Goal: Task Accomplishment & Management: Use online tool/utility

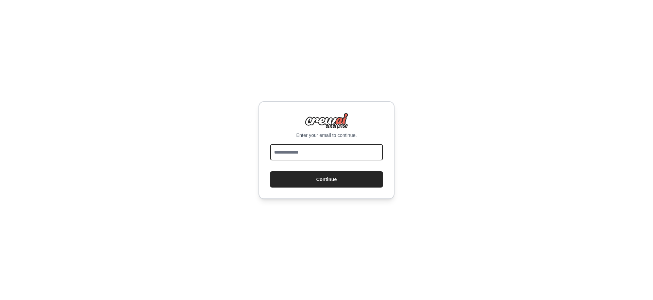
click at [307, 150] on input "email" at bounding box center [326, 152] width 113 height 16
type input "**********"
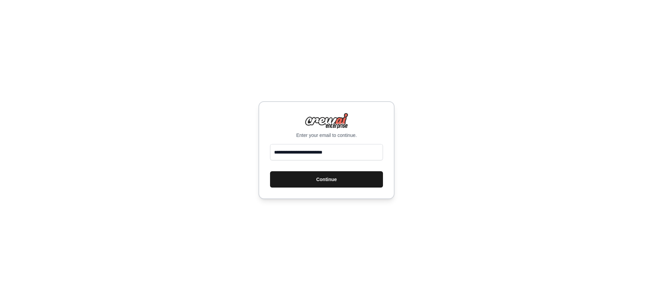
click at [314, 178] on button "Continue" at bounding box center [326, 179] width 113 height 16
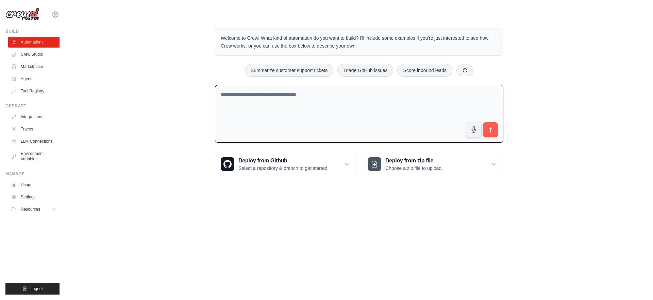
click at [265, 120] on textarea at bounding box center [359, 114] width 288 height 58
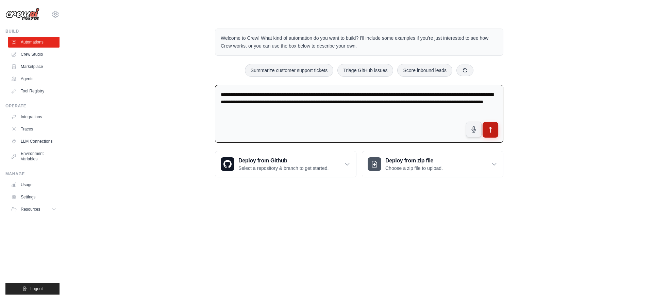
type textarea "**********"
click at [491, 135] on button "submit" at bounding box center [490, 130] width 16 height 16
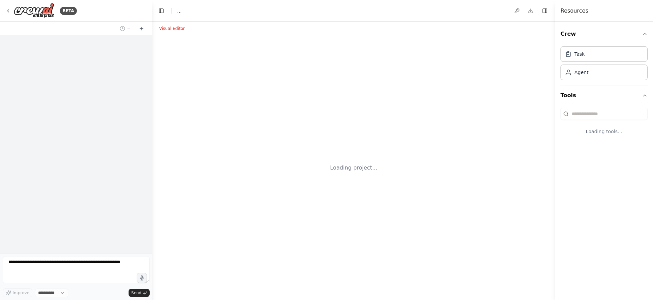
select select "****"
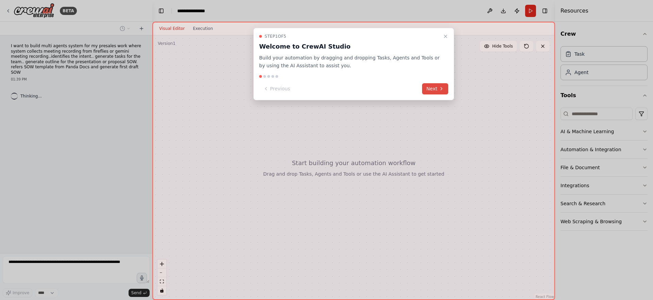
click at [431, 91] on button "Next" at bounding box center [435, 88] width 26 height 11
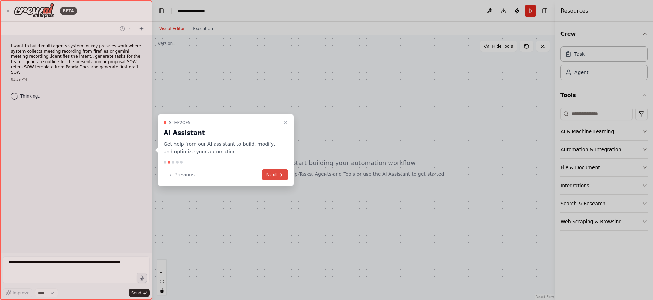
click at [271, 176] on button "Next" at bounding box center [275, 174] width 26 height 11
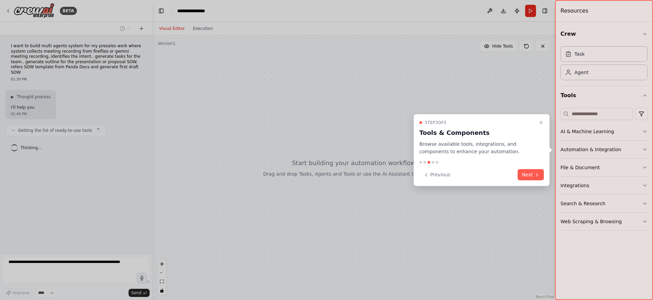
drag, startPoint x: 533, startPoint y: 173, endPoint x: 513, endPoint y: 170, distance: 19.6
click at [533, 173] on button "Next" at bounding box center [530, 174] width 26 height 11
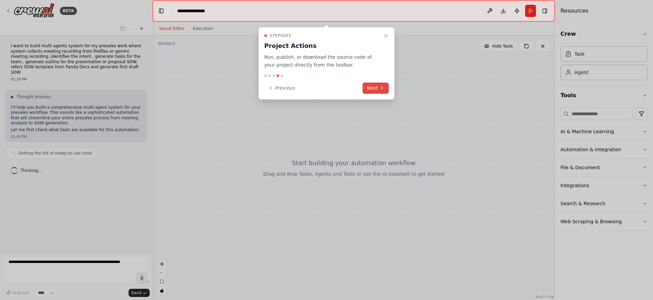
click at [372, 85] on button "Next" at bounding box center [375, 88] width 26 height 11
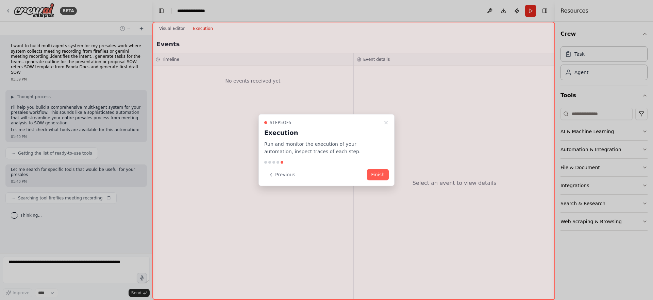
click at [380, 173] on button "Finish" at bounding box center [378, 174] width 22 height 11
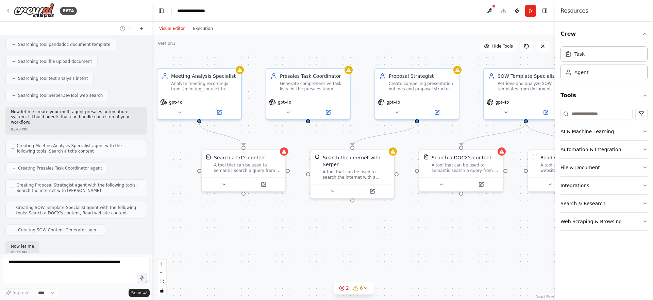
scroll to position [210, 0]
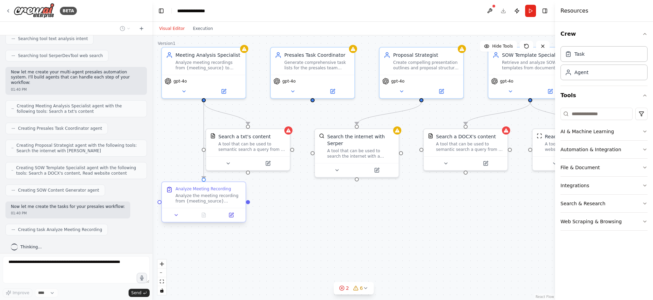
drag, startPoint x: 251, startPoint y: 215, endPoint x: 226, endPoint y: 192, distance: 33.7
click at [226, 192] on div ".deletable-edge-delete-btn { width: 20px; height: 20px; border: 0px solid #ffff…" at bounding box center [353, 167] width 403 height 265
click at [405, 199] on div ".deletable-edge-delete-btn { width: 20px; height: 20px; border: 0px solid #ffff…" at bounding box center [353, 167] width 403 height 265
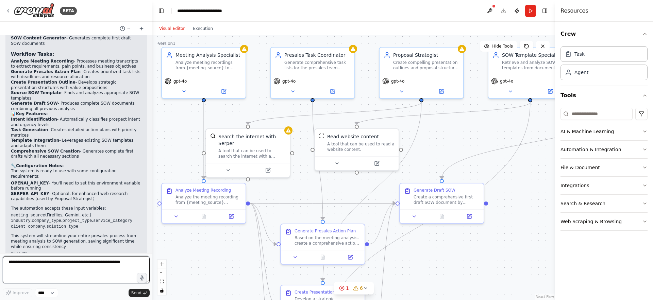
scroll to position [895, 0]
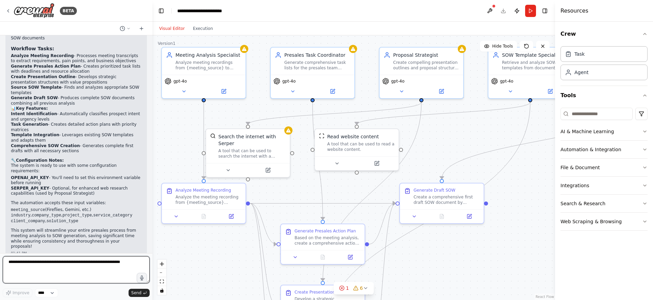
click at [150, 228] on div at bounding box center [151, 150] width 3 height 300
click at [644, 36] on icon "button" at bounding box center [644, 33] width 5 height 5
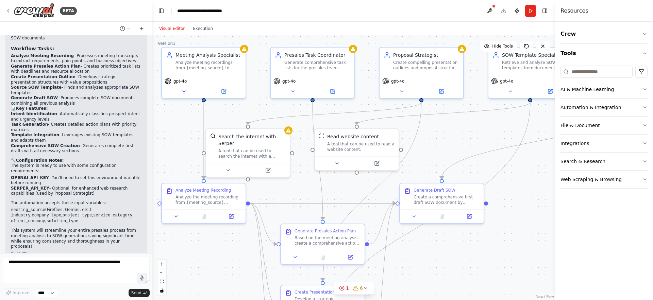
click at [533, 155] on div ".deletable-edge-delete-btn { width: 20px; height: 20px; border: 0px solid #ffff…" at bounding box center [353, 167] width 403 height 265
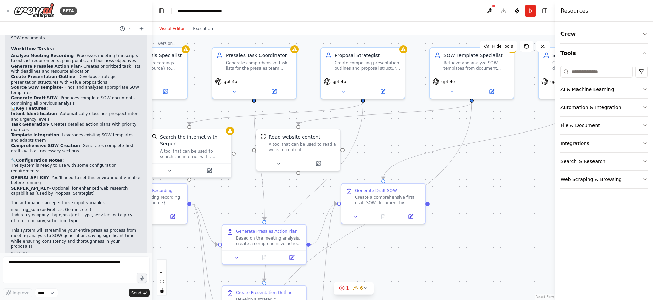
click at [474, 158] on div ".deletable-edge-delete-btn { width: 20px; height: 20px; border: 0px solid #ffff…" at bounding box center [353, 167] width 403 height 265
drag, startPoint x: 279, startPoint y: 156, endPoint x: 487, endPoint y: 177, distance: 208.8
click at [487, 177] on div at bounding box center [499, 183] width 84 height 14
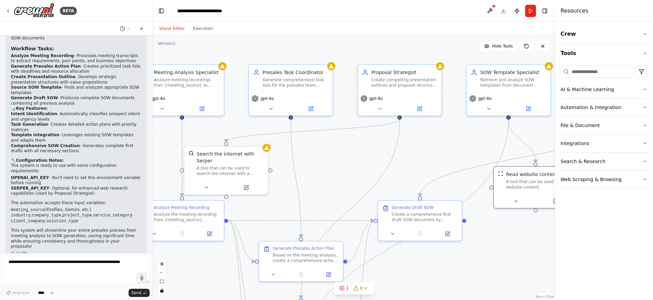
drag, startPoint x: 304, startPoint y: 157, endPoint x: 340, endPoint y: 174, distance: 40.5
click at [340, 174] on div ".deletable-edge-delete-btn { width: 20px; height: 20px; border: 0px solid #ffff…" at bounding box center [353, 167] width 403 height 265
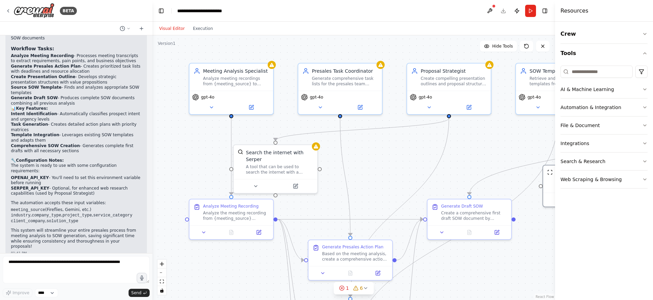
drag, startPoint x: 318, startPoint y: 152, endPoint x: 367, endPoint y: 150, distance: 49.3
click at [367, 150] on div ".deletable-edge-delete-btn { width: 20px; height: 20px; border: 0px solid #ffff…" at bounding box center [353, 167] width 403 height 265
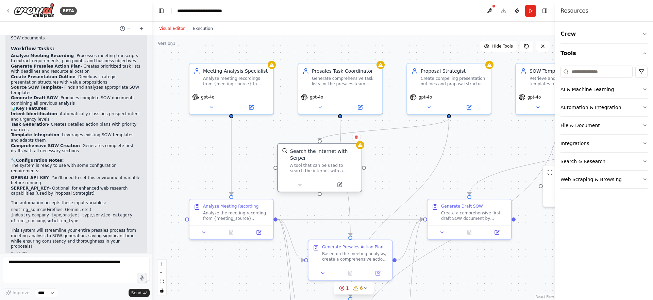
drag, startPoint x: 260, startPoint y: 160, endPoint x: 302, endPoint y: 161, distance: 41.5
click at [302, 161] on div "Search the internet with Serper A tool that can be used to search the internet …" at bounding box center [323, 161] width 67 height 26
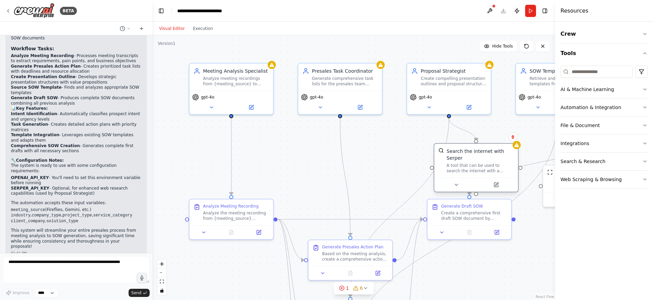
drag, startPoint x: 293, startPoint y: 161, endPoint x: 449, endPoint y: 159, distance: 156.1
click at [449, 159] on div "Search the internet with Serper A tool that can be used to search the internet …" at bounding box center [479, 161] width 67 height 26
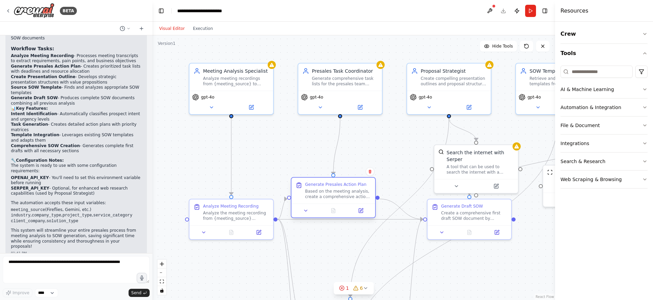
drag, startPoint x: 330, startPoint y: 251, endPoint x: 316, endPoint y: 188, distance: 63.8
click at [316, 189] on div "Based on the meeting analysis, create a comprehensive action plan for the presa…" at bounding box center [338, 194] width 66 height 11
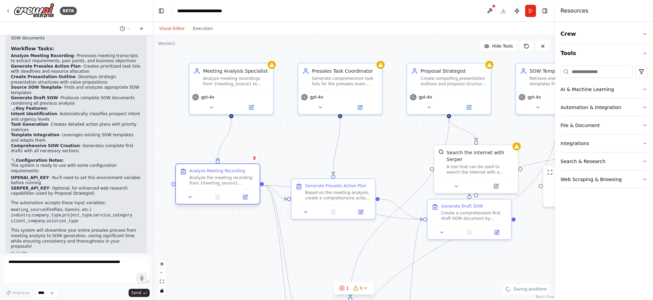
drag, startPoint x: 212, startPoint y: 211, endPoint x: 200, endPoint y: 179, distance: 33.9
click at [200, 179] on div "Analyze the meeting recording from {meeting_source} (Fireflies or Gemini) to ex…" at bounding box center [222, 180] width 66 height 11
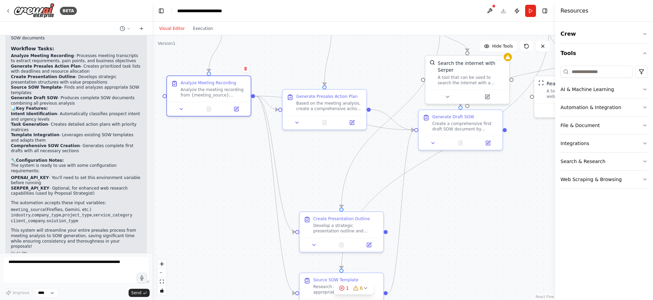
drag, startPoint x: 253, startPoint y: 262, endPoint x: 248, endPoint y: 189, distance: 72.9
click at [245, 174] on div ".deletable-edge-delete-btn { width: 20px; height: 20px; border: 0px solid #ffff…" at bounding box center [353, 167] width 403 height 265
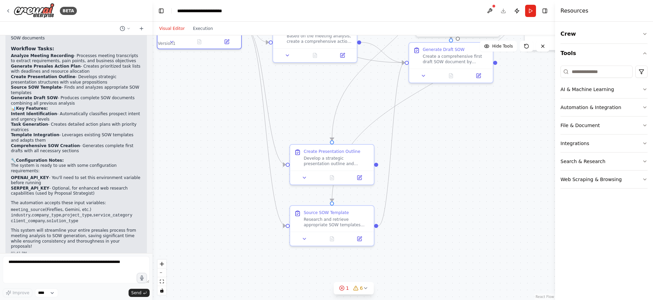
drag, startPoint x: 244, startPoint y: 219, endPoint x: 241, endPoint y: 163, distance: 56.2
click at [241, 163] on div ".deletable-edge-delete-btn { width: 20px; height: 20px; border: 0px solid #ffff…" at bounding box center [353, 167] width 403 height 265
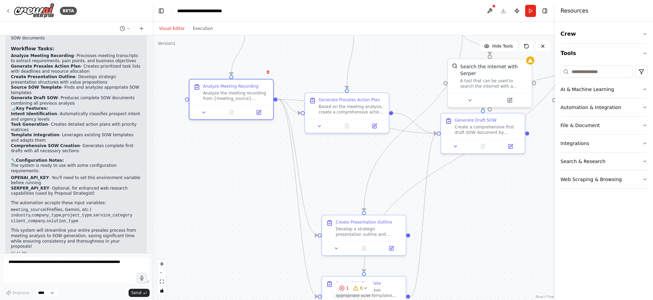
drag, startPoint x: 243, startPoint y: 227, endPoint x: 274, endPoint y: 291, distance: 71.2
click at [277, 300] on html "BETA I want to build multi agents system for my presales work where system coll…" at bounding box center [326, 150] width 653 height 300
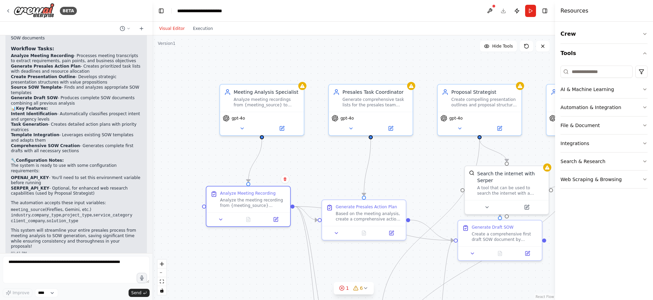
drag, startPoint x: 249, startPoint y: 204, endPoint x: 271, endPoint y: 322, distance: 119.7
click at [271, 300] on html "BETA I want to build multi agents system for my presales work where system coll…" at bounding box center [326, 150] width 653 height 300
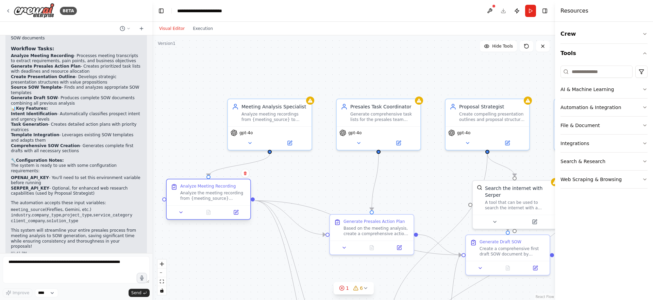
drag, startPoint x: 235, startPoint y: 216, endPoint x: 189, endPoint y: 197, distance: 50.2
click at [189, 197] on div "Analyze the meeting recording from {meeting_source} (Fireflies or Gemini) to ex…" at bounding box center [213, 195] width 66 height 11
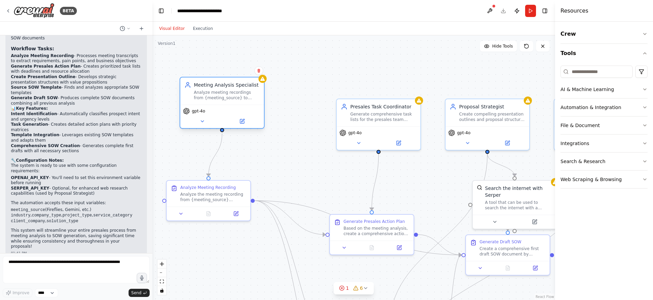
drag, startPoint x: 278, startPoint y: 122, endPoint x: 228, endPoint y: 99, distance: 55.2
click at [228, 99] on div "Meeting Analysis Specialist Analyze meeting recordings from {meeting_source} to…" at bounding box center [222, 91] width 84 height 27
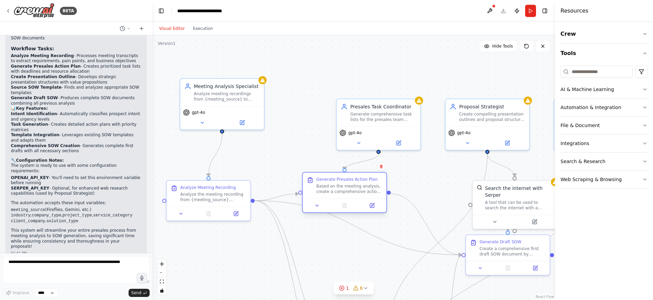
drag, startPoint x: 355, startPoint y: 226, endPoint x: 330, endPoint y: 184, distance: 49.4
click at [330, 184] on div "Based on the meeting analysis, create a comprehensive action plan for the presa…" at bounding box center [349, 189] width 66 height 11
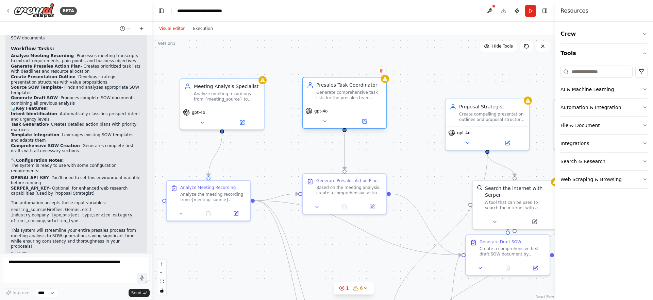
drag, startPoint x: 356, startPoint y: 111, endPoint x: 322, endPoint y: 91, distance: 39.2
click at [322, 91] on div "Generate comprehensive task lists for the presales team based on client analysi…" at bounding box center [349, 95] width 66 height 11
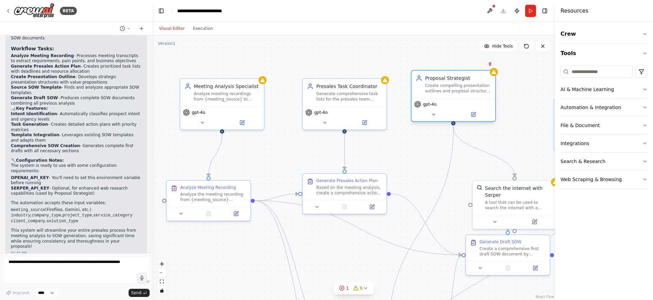
drag, startPoint x: 456, startPoint y: 109, endPoint x: 437, endPoint y: 92, distance: 24.6
click at [437, 92] on div "Create compelling presentation outlines and proposal structures based on client…" at bounding box center [458, 88] width 66 height 11
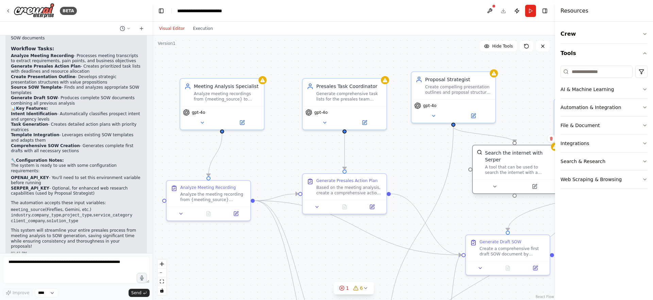
drag, startPoint x: 510, startPoint y: 207, endPoint x: 512, endPoint y: 170, distance: 37.4
click at [512, 170] on div "A tool that can be used to search the internet with a search_query. Supports di…" at bounding box center [518, 170] width 67 height 11
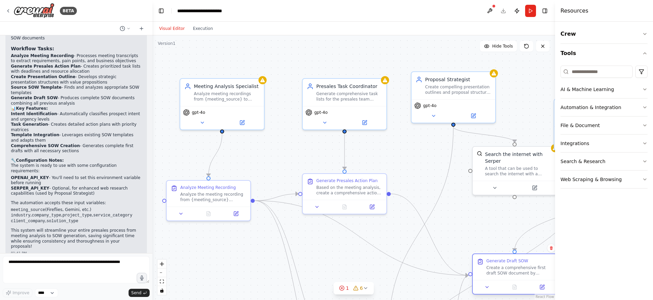
drag, startPoint x: 488, startPoint y: 243, endPoint x: 497, endPoint y: 262, distance: 21.0
click at [497, 262] on div "Generate Draft SOW" at bounding box center [507, 260] width 42 height 5
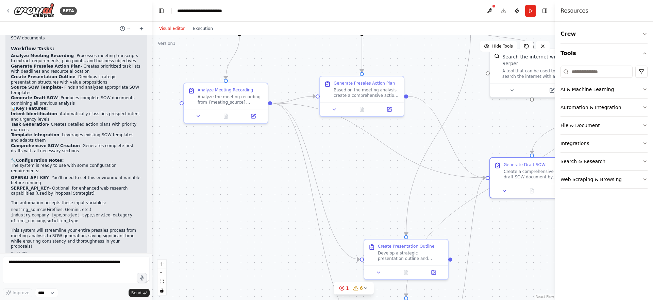
drag, startPoint x: 449, startPoint y: 227, endPoint x: 466, endPoint y: 131, distance: 98.0
click at [466, 131] on div ".deletable-edge-delete-btn { width: 20px; height: 20px; border: 0px solid #ffff…" at bounding box center [353, 167] width 403 height 265
drag, startPoint x: 413, startPoint y: 254, endPoint x: 357, endPoint y: 217, distance: 66.7
click at [357, 217] on div "Develop a strategic presentation outline and proposal structure based on the cl…" at bounding box center [353, 220] width 66 height 11
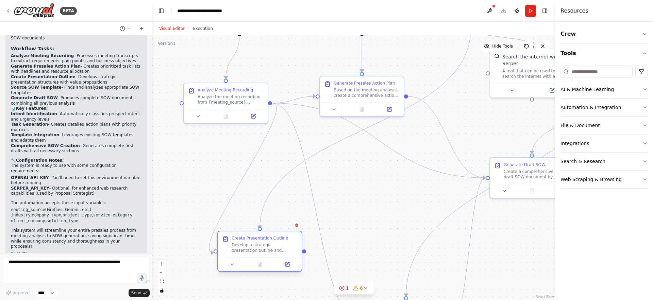
drag, startPoint x: 326, startPoint y: 215, endPoint x: 235, endPoint y: 244, distance: 96.1
click at [235, 244] on div "Develop a strategic presentation outline and proposal structure based on the cl…" at bounding box center [265, 247] width 66 height 11
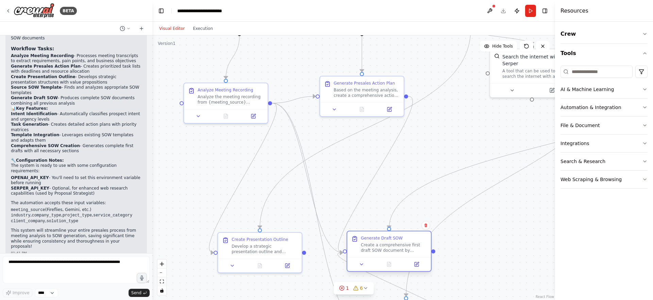
drag, startPoint x: 491, startPoint y: 173, endPoint x: 354, endPoint y: 245, distance: 155.3
click at [354, 245] on div "Generate Draft SOW Create a comprehensive first draft SOW document by integrati…" at bounding box center [388, 245] width 75 height 18
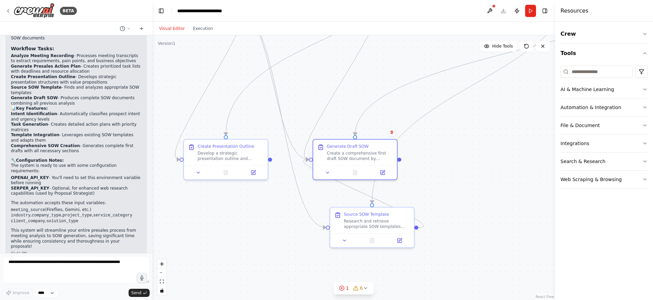
drag, startPoint x: 490, startPoint y: 253, endPoint x: 458, endPoint y: 162, distance: 95.8
click at [458, 162] on div ".deletable-edge-delete-btn { width: 20px; height: 20px; border: 0px solid #ffff…" at bounding box center [353, 167] width 403 height 265
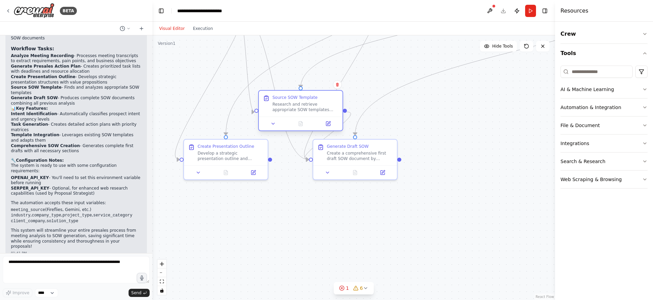
drag, startPoint x: 358, startPoint y: 217, endPoint x: 305, endPoint y: 107, distance: 122.7
click at [296, 105] on div "Source SOW Template Research and retrieve appropriate SOW templates from PandaD…" at bounding box center [305, 104] width 66 height 18
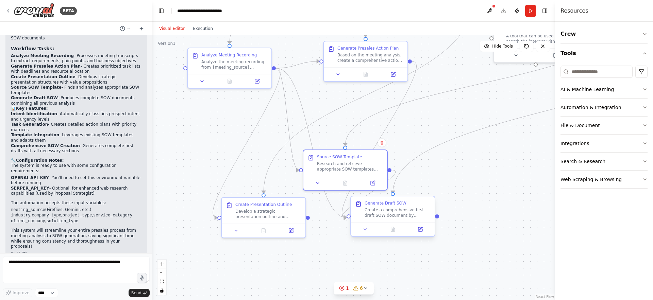
drag, startPoint x: 467, startPoint y: 167, endPoint x: 425, endPoint y: 220, distance: 67.5
click at [500, 219] on div ".deletable-edge-delete-btn { width: 20px; height: 20px; border: 0px solid #ffff…" at bounding box center [353, 167] width 403 height 265
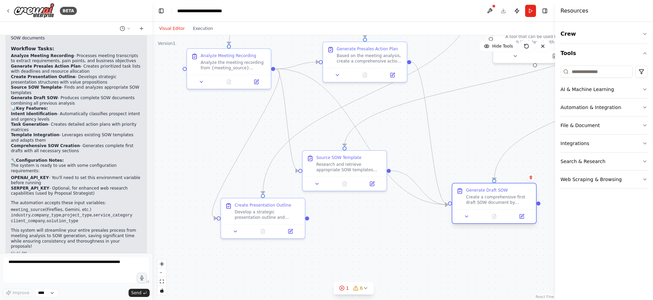
drag, startPoint x: 460, startPoint y: 211, endPoint x: 522, endPoint y: 202, distance: 61.8
click at [522, 202] on div "Generate Draft SOW Create a comprehensive first draft SOW document by integrati…" at bounding box center [494, 197] width 84 height 26
click at [381, 185] on div at bounding box center [344, 182] width 78 height 8
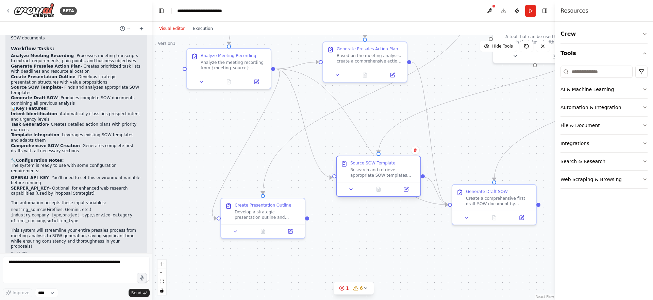
drag, startPoint x: 351, startPoint y: 169, endPoint x: 384, endPoint y: 178, distance: 34.7
click at [384, 178] on div "Source SOW Template Research and retrieve appropriate SOW templates from PandaD…" at bounding box center [379, 169] width 84 height 26
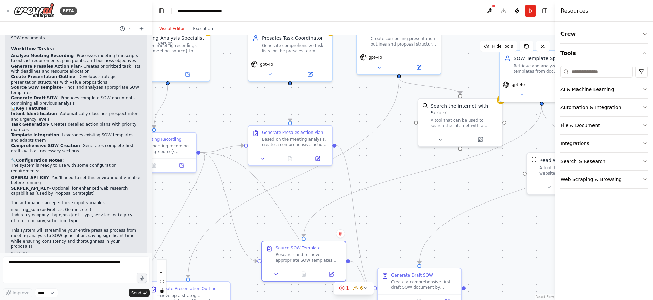
drag, startPoint x: 447, startPoint y: 161, endPoint x: 384, endPoint y: 217, distance: 84.6
click at [383, 219] on div ".deletable-edge-delete-btn { width: 20px; height: 20px; border: 0px solid #ffff…" at bounding box center [353, 167] width 403 height 265
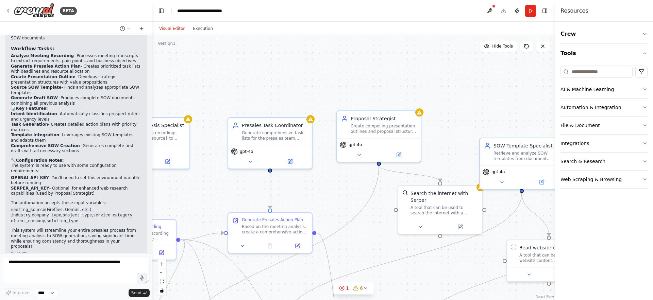
drag, startPoint x: 414, startPoint y: 183, endPoint x: 409, endPoint y: 264, distance: 82.1
click at [397, 280] on div ".deletable-edge-delete-btn { width: 20px; height: 20px; border: 0px solid #ffff…" at bounding box center [353, 167] width 403 height 265
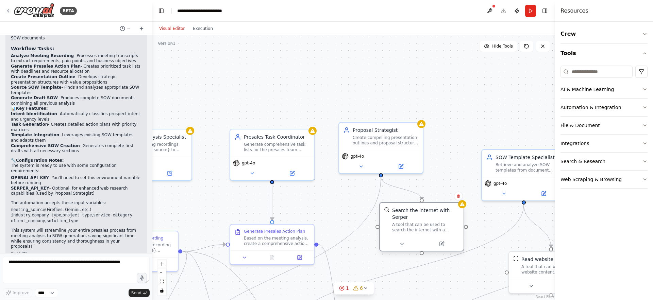
drag, startPoint x: 411, startPoint y: 173, endPoint x: 410, endPoint y: 213, distance: 40.1
click at [410, 213] on div "Search the internet with Serper" at bounding box center [425, 214] width 67 height 14
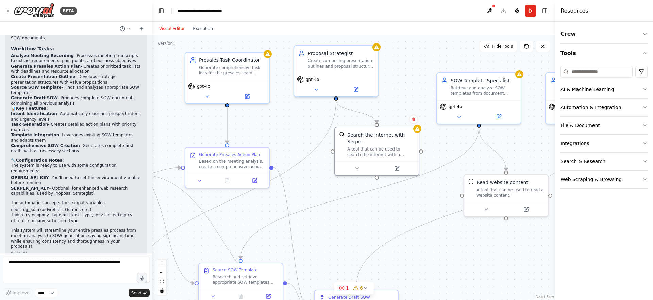
drag, startPoint x: 371, startPoint y: 256, endPoint x: 326, endPoint y: 180, distance: 89.0
click at [326, 180] on div ".deletable-edge-delete-btn { width: 20px; height: 20px; border: 0px solid #ffff…" at bounding box center [353, 167] width 403 height 265
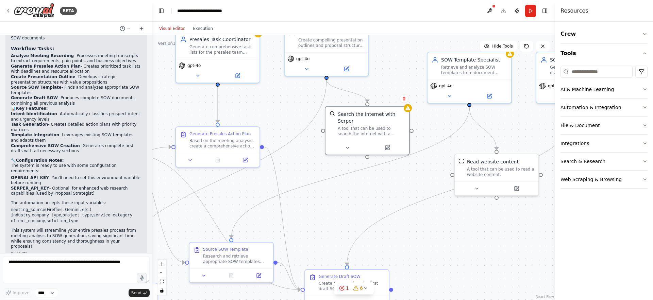
drag, startPoint x: 421, startPoint y: 238, endPoint x: 411, endPoint y: 214, distance: 27.0
click at [412, 218] on div ".deletable-edge-delete-btn { width: 20px; height: 20px; border: 0px solid #ffff…" at bounding box center [353, 167] width 403 height 265
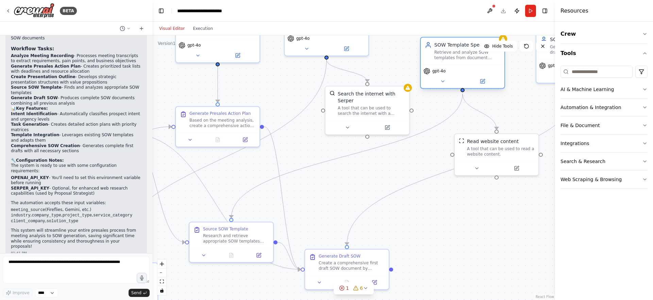
drag, startPoint x: 458, startPoint y: 70, endPoint x: 447, endPoint y: 69, distance: 10.9
click at [450, 54] on div "Retrieve and analyze SOW templates from document repositories, extract relevant…" at bounding box center [467, 55] width 66 height 11
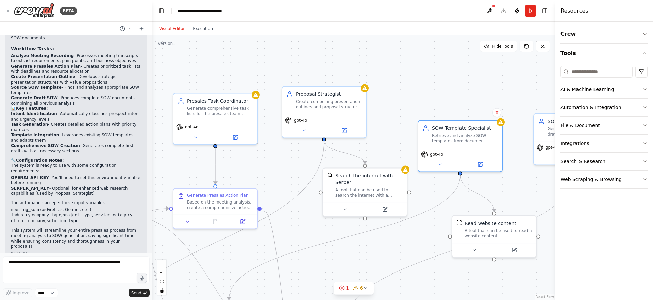
drag, startPoint x: 429, startPoint y: 149, endPoint x: 427, endPoint y: 224, distance: 75.5
click at [427, 225] on div ".deletable-edge-delete-btn { width: 20px; height: 20px; border: 0px solid #ffff…" at bounding box center [353, 167] width 403 height 265
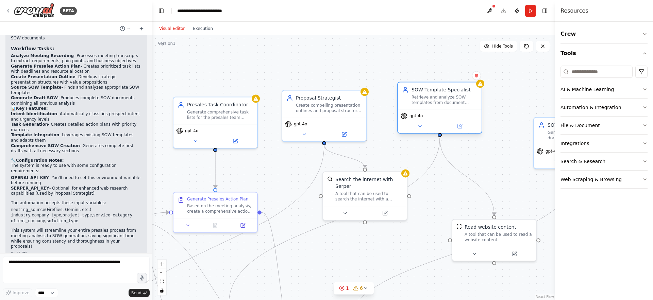
drag, startPoint x: 440, startPoint y: 137, endPoint x: 421, endPoint y: 97, distance: 44.3
click at [421, 97] on div "Retrieve and analyze SOW templates from document repositories, extract relevant…" at bounding box center [444, 100] width 66 height 11
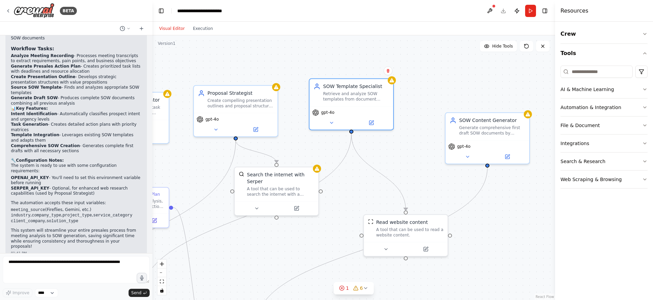
drag, startPoint x: 493, startPoint y: 187, endPoint x: 410, endPoint y: 183, distance: 83.8
click at [410, 183] on div ".deletable-edge-delete-btn { width: 20px; height: 20px; border: 0px solid #ffff…" at bounding box center [353, 167] width 403 height 265
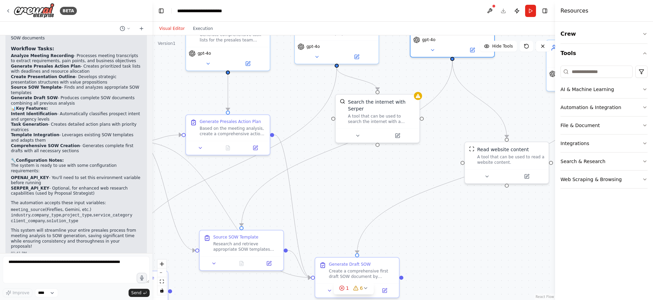
drag, startPoint x: 278, startPoint y: 263, endPoint x: 385, endPoint y: 184, distance: 132.7
click at [385, 184] on div ".deletable-edge-delete-btn { width: 20px; height: 20px; border: 0px solid #ffff…" at bounding box center [353, 167] width 403 height 265
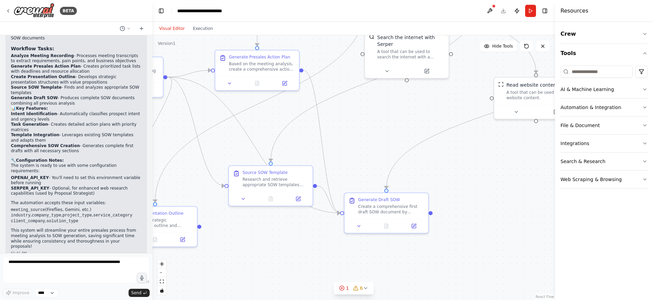
drag, startPoint x: 424, startPoint y: 249, endPoint x: 448, endPoint y: 190, distance: 63.0
click at [448, 190] on div ".deletable-edge-delete-btn { width: 20px; height: 20px; border: 0px solid #ffff…" at bounding box center [353, 167] width 403 height 265
drag, startPoint x: 372, startPoint y: 205, endPoint x: 363, endPoint y: 199, distance: 10.8
click at [427, 188] on div "Generate Draft SOW Create a comprehensive first draft SOW document by integrati…" at bounding box center [445, 193] width 66 height 18
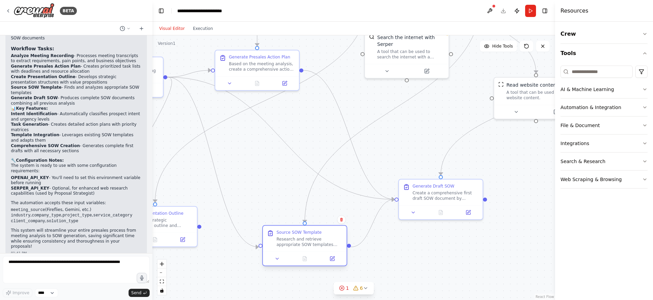
drag, startPoint x: 277, startPoint y: 178, endPoint x: 266, endPoint y: 241, distance: 63.6
click at [310, 239] on div "Research and retrieve appropriate SOW templates from PandaDoc or other document…" at bounding box center [309, 242] width 66 height 11
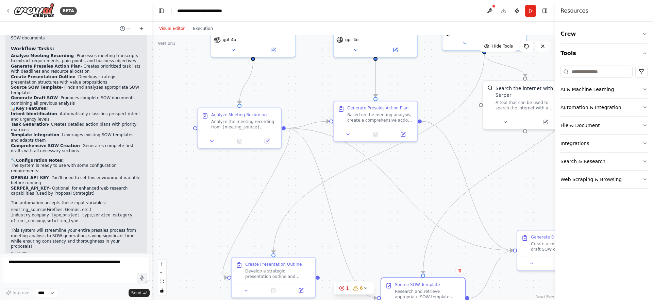
drag, startPoint x: 231, startPoint y: 259, endPoint x: 333, endPoint y: 295, distance: 108.4
click at [345, 300] on html "BETA I want to build multi agents system for my presales work where system coll…" at bounding box center [326, 150] width 653 height 300
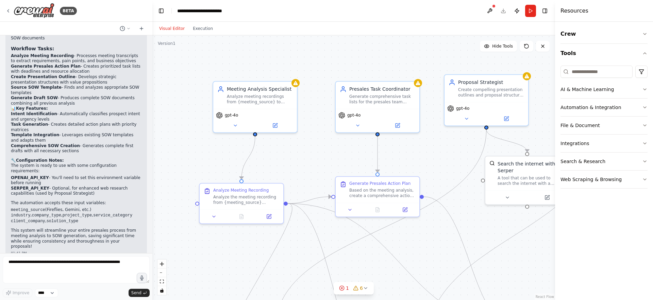
drag, startPoint x: 189, startPoint y: 255, endPoint x: 201, endPoint y: 283, distance: 30.1
click at [201, 283] on div ".deletable-edge-delete-btn { width: 20px; height: 20px; border: 0px solid #ffff…" at bounding box center [353, 167] width 403 height 265
click at [197, 30] on button "Execution" at bounding box center [203, 28] width 28 height 8
click at [182, 31] on button "Visual Editor" at bounding box center [172, 28] width 34 height 8
click at [256, 98] on div "Analyze meeting recordings from {meeting_source} to extract key information inc…" at bounding box center [260, 97] width 66 height 11
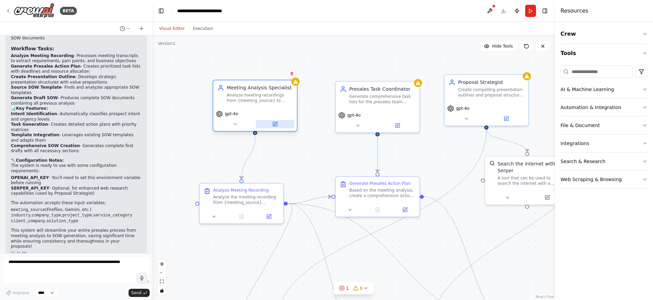
click at [272, 127] on button at bounding box center [275, 124] width 38 height 8
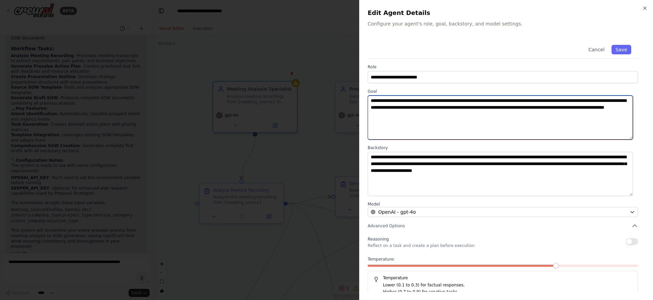
click at [383, 103] on textarea "**********" at bounding box center [500, 118] width 265 height 44
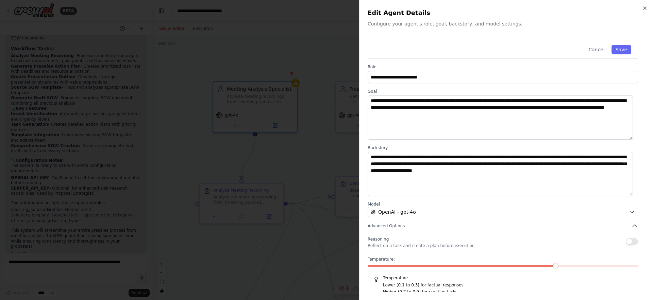
scroll to position [8, 0]
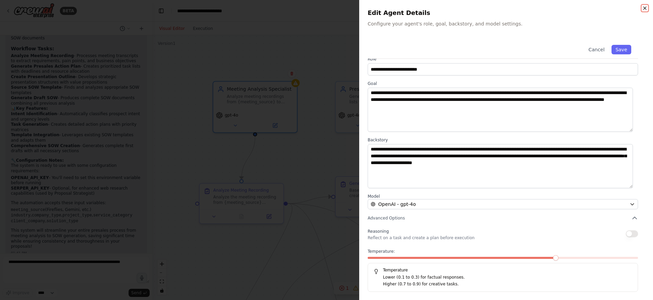
click at [644, 7] on icon "button" at bounding box center [644, 8] width 3 height 3
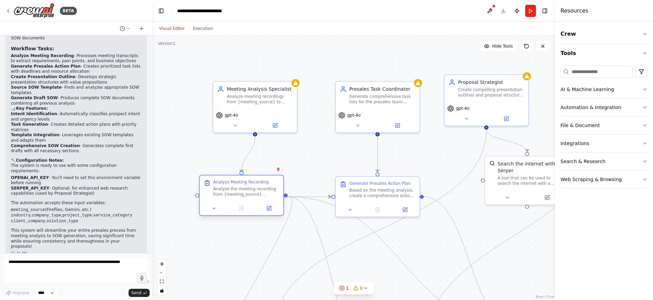
drag, startPoint x: 250, startPoint y: 192, endPoint x: 252, endPoint y: 184, distance: 8.1
click at [252, 184] on div "Analyze Meeting Recording" at bounding box center [240, 182] width 55 height 5
click at [268, 208] on icon at bounding box center [269, 207] width 3 height 3
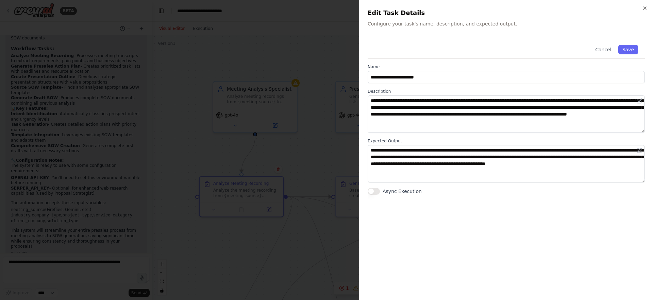
click at [312, 157] on div at bounding box center [326, 150] width 653 height 300
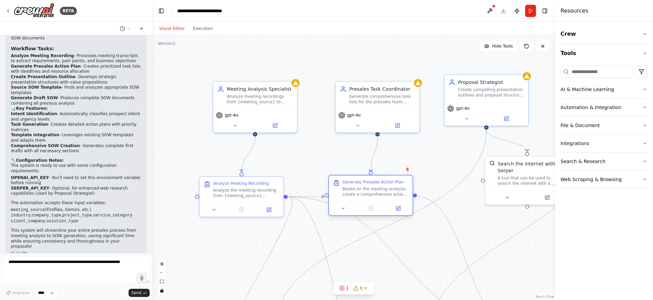
drag, startPoint x: 382, startPoint y: 189, endPoint x: 372, endPoint y: 188, distance: 9.9
click at [372, 188] on div "Based on the meeting analysis, create a comprehensive action plan for the presa…" at bounding box center [375, 191] width 66 height 11
click at [393, 209] on button at bounding box center [397, 208] width 23 height 8
click at [397, 127] on icon at bounding box center [397, 123] width 5 height 5
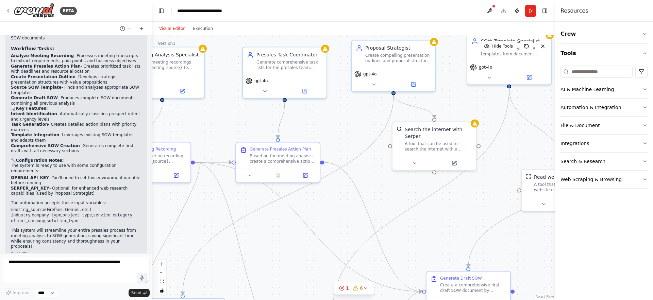
drag, startPoint x: 368, startPoint y: 141, endPoint x: 332, endPoint y: 125, distance: 38.4
click at [332, 125] on div ".deletable-edge-delete-btn { width: 20px; height: 20px; border: 0px solid #ffff…" at bounding box center [353, 167] width 403 height 265
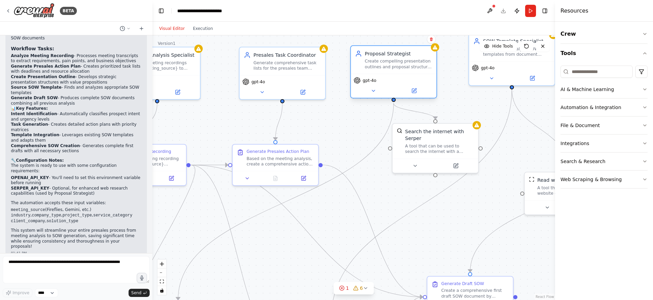
drag, startPoint x: 389, startPoint y: 54, endPoint x: 388, endPoint y: 62, distance: 8.3
click at [388, 62] on div "Create compelling presentation outlines and proposal structures based on client…" at bounding box center [398, 63] width 67 height 11
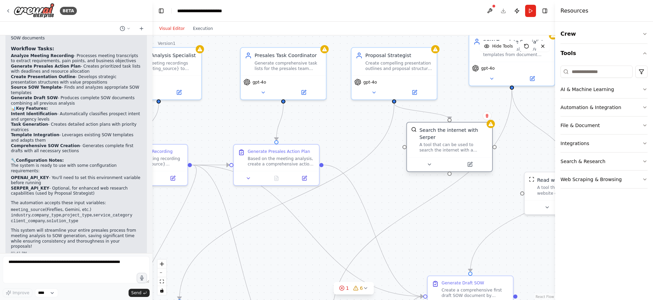
drag, startPoint x: 429, startPoint y: 131, endPoint x: 440, endPoint y: 133, distance: 11.1
click at [440, 133] on div "Search the internet with Serper" at bounding box center [453, 134] width 69 height 14
click at [470, 165] on icon at bounding box center [469, 164] width 4 height 4
click at [420, 91] on button at bounding box center [414, 92] width 38 height 8
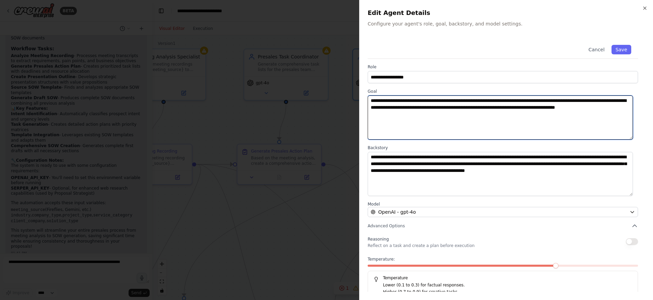
click at [385, 104] on textarea "**********" at bounding box center [500, 118] width 265 height 44
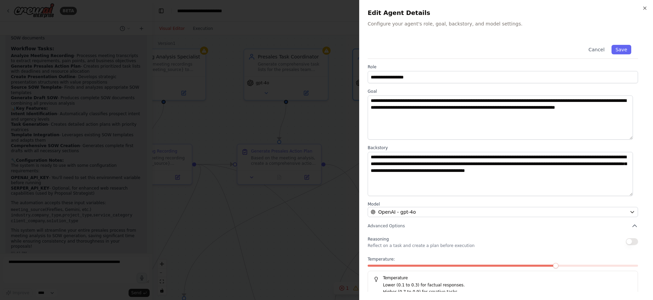
click at [333, 130] on div at bounding box center [326, 150] width 653 height 300
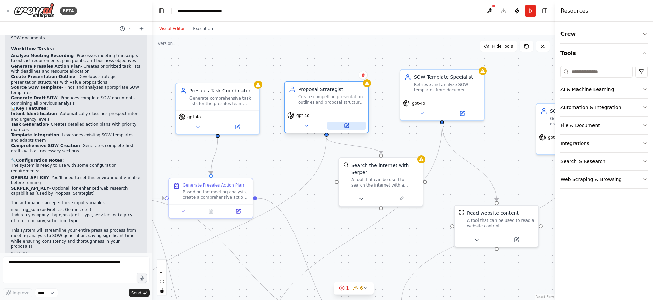
drag, startPoint x: 342, startPoint y: 155, endPoint x: 352, endPoint y: 130, distance: 27.3
click at [326, 162] on div ".deletable-edge-delete-btn { width: 20px; height: 20px; border: 0px solid #ffff…" at bounding box center [353, 167] width 403 height 265
click at [460, 111] on icon at bounding box center [462, 112] width 4 height 4
click at [465, 112] on button at bounding box center [462, 112] width 38 height 8
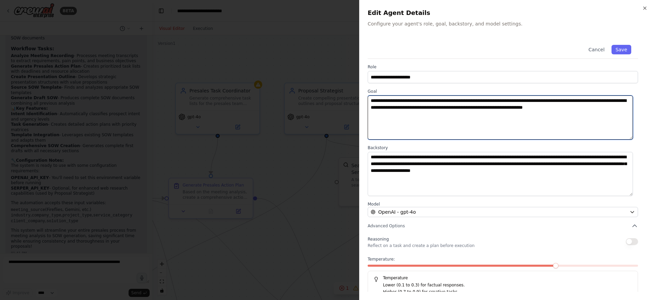
click at [390, 104] on textarea "**********" at bounding box center [500, 118] width 265 height 44
click at [466, 108] on textarea "**********" at bounding box center [500, 118] width 265 height 44
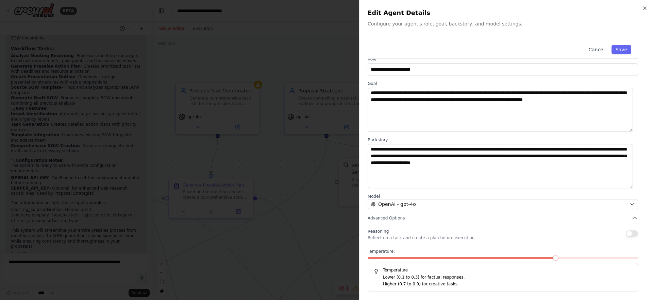
click at [592, 49] on button "Cancel" at bounding box center [596, 50] width 24 height 10
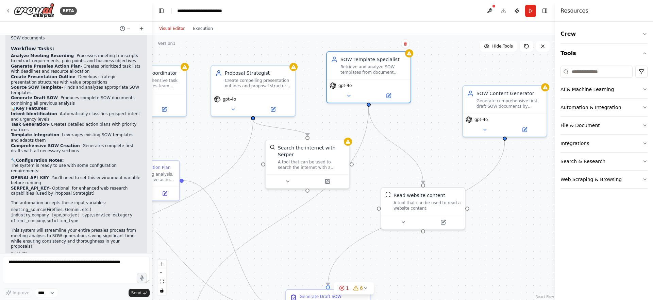
drag, startPoint x: 493, startPoint y: 120, endPoint x: 420, endPoint y: 102, distance: 75.5
click at [420, 102] on div ".deletable-edge-delete-btn { width: 20px; height: 20px; border: 0px solid #ffff…" at bounding box center [353, 167] width 403 height 265
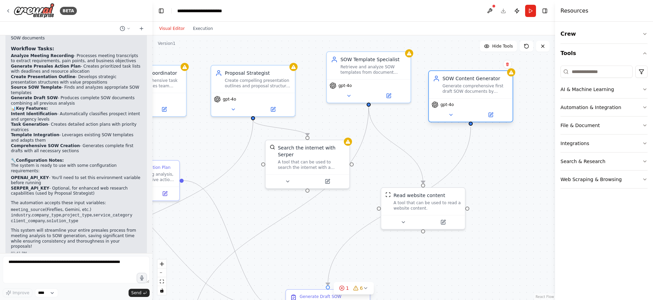
drag, startPoint x: 503, startPoint y: 101, endPoint x: 469, endPoint y: 87, distance: 37.4
click at [469, 87] on div "Generate comprehensive first draft SOW documents by combining client requiremen…" at bounding box center [475, 88] width 66 height 11
click at [570, 142] on button "Integrations" at bounding box center [603, 144] width 87 height 18
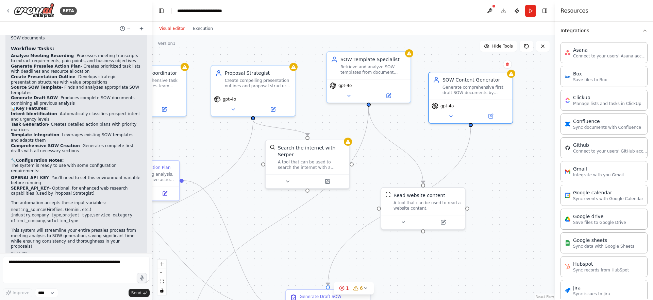
scroll to position [29, 0]
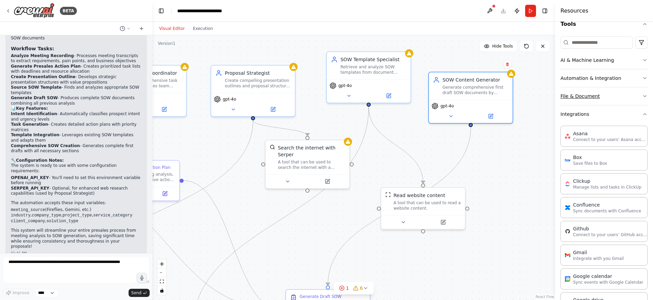
click at [571, 98] on button "File & Document" at bounding box center [603, 96] width 87 height 18
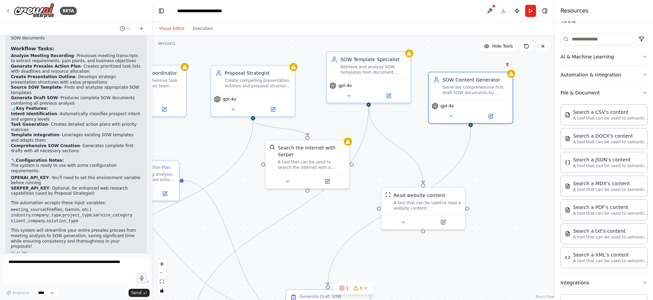
scroll to position [11, 0]
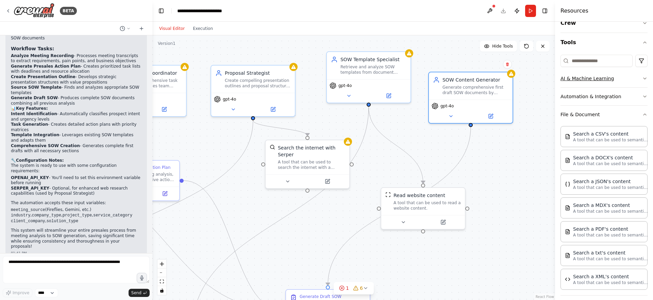
click at [583, 77] on button "AI & Machine Learning" at bounding box center [603, 79] width 87 height 18
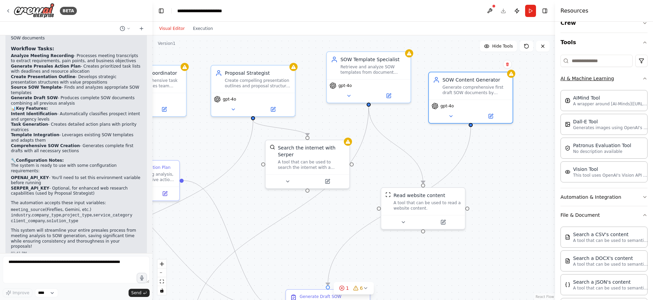
click at [583, 85] on button "AI & Machine Learning" at bounding box center [603, 79] width 87 height 18
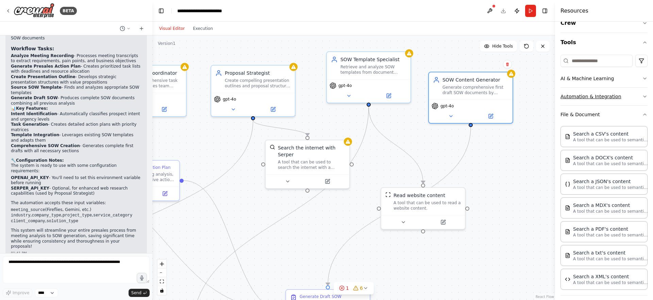
click at [569, 93] on button "Automation & Integration" at bounding box center [603, 97] width 87 height 18
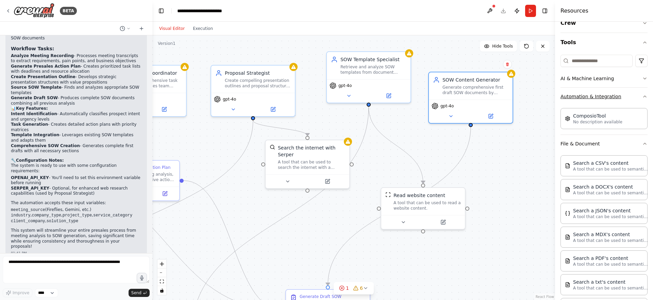
click at [580, 95] on button "Automation & Integration" at bounding box center [603, 97] width 87 height 18
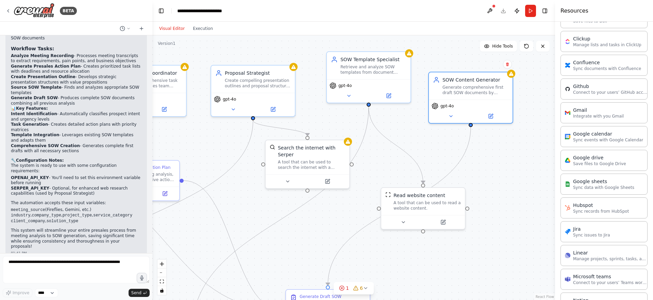
scroll to position [355, 0]
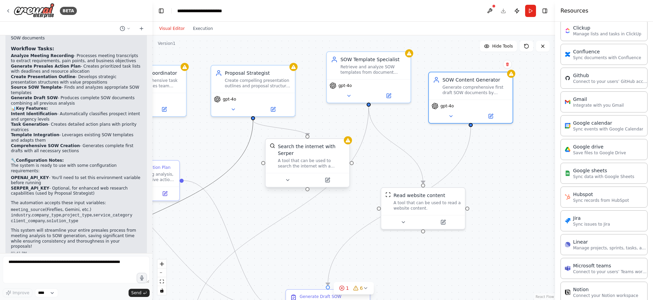
drag, startPoint x: 191, startPoint y: 199, endPoint x: 271, endPoint y: 163, distance: 87.0
click at [318, 179] on div ".deletable-edge-delete-btn { width: 20px; height: 20px; border: 0px solid #ffff…" at bounding box center [194, 183] width 403 height 265
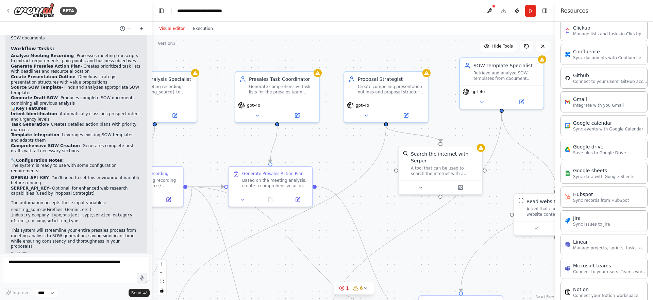
drag, startPoint x: 218, startPoint y: 147, endPoint x: 274, endPoint y: 148, distance: 56.8
click at [340, 151] on div ".deletable-edge-delete-btn { width: 20px; height: 20px; border: 0px solid #ffff…" at bounding box center [353, 167] width 403 height 265
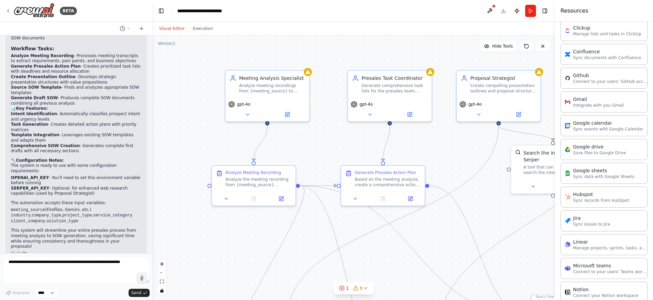
drag, startPoint x: 278, startPoint y: 148, endPoint x: 334, endPoint y: 148, distance: 55.8
click at [334, 148] on div ".deletable-edge-delete-btn { width: 20px; height: 20px; border: 0px solid #ffff…" at bounding box center [353, 167] width 403 height 265
click at [284, 200] on button at bounding box center [280, 197] width 23 height 8
click at [226, 199] on icon at bounding box center [225, 197] width 5 height 5
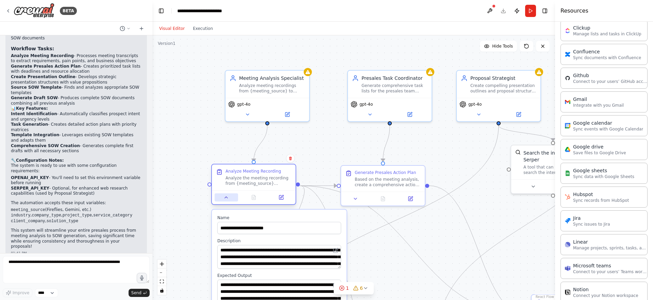
click at [224, 199] on icon at bounding box center [225, 197] width 5 height 5
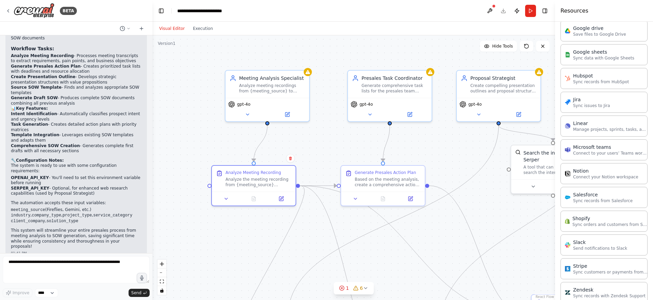
scroll to position [471, 0]
